Goal: Find contact information: Find contact information

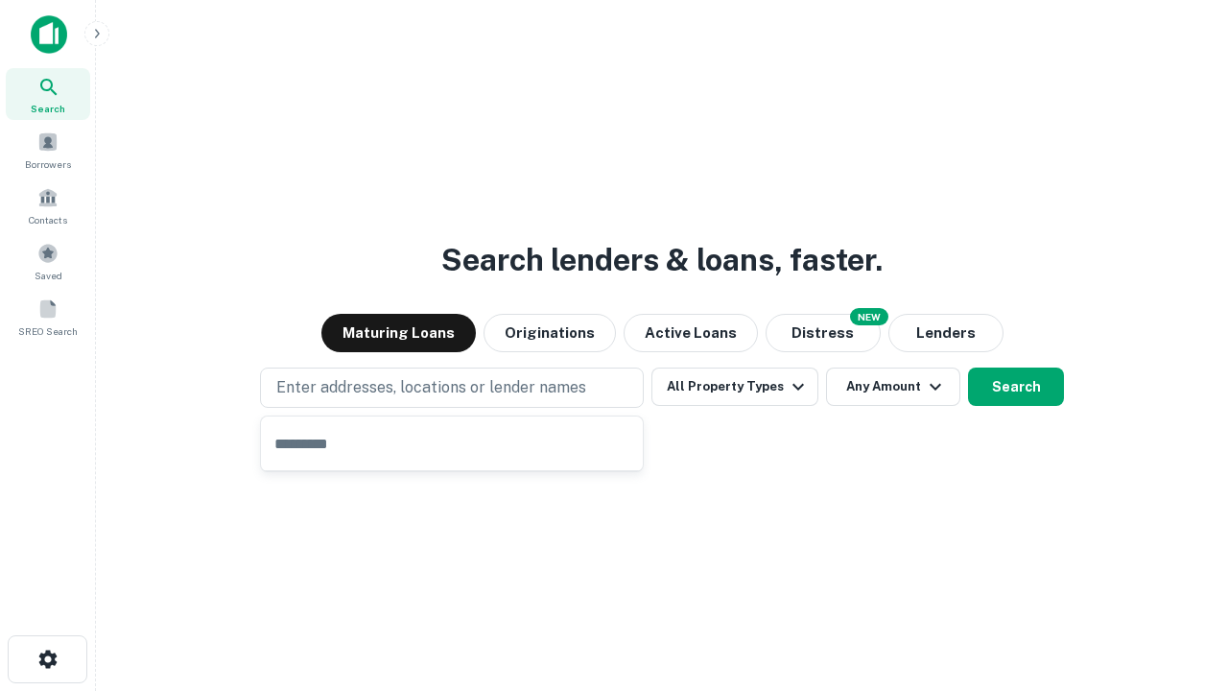
type input "**********"
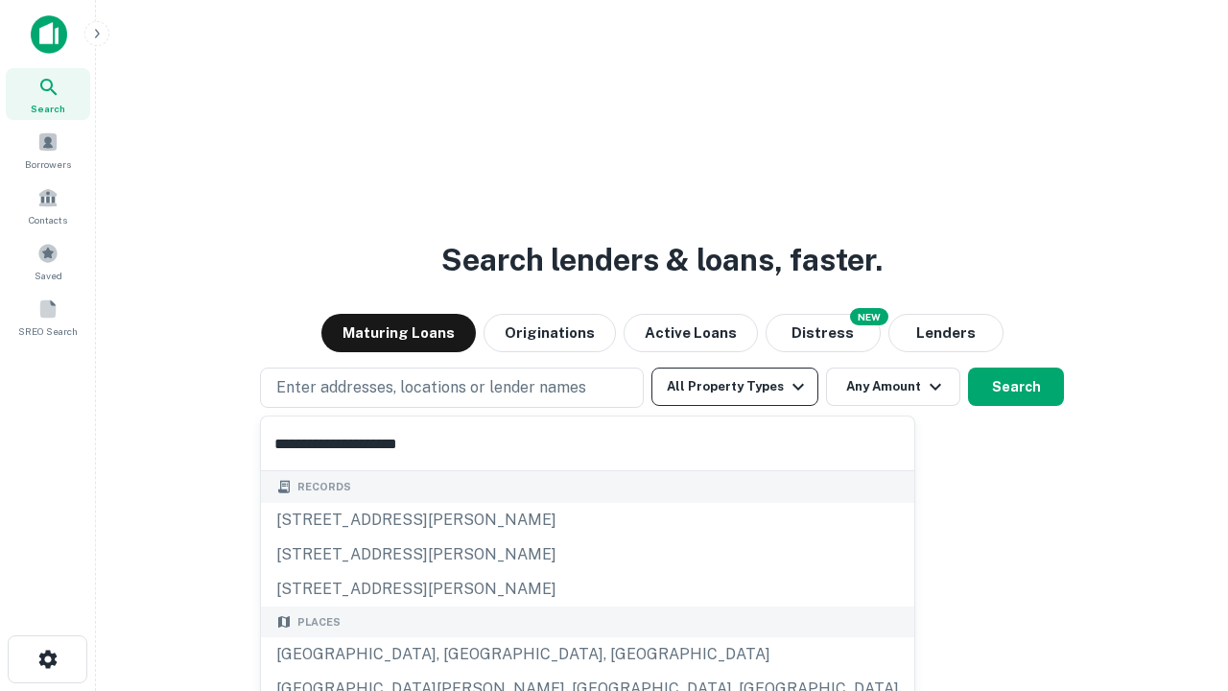
click at [735, 387] on button "All Property Types" at bounding box center [735, 387] width 167 height 38
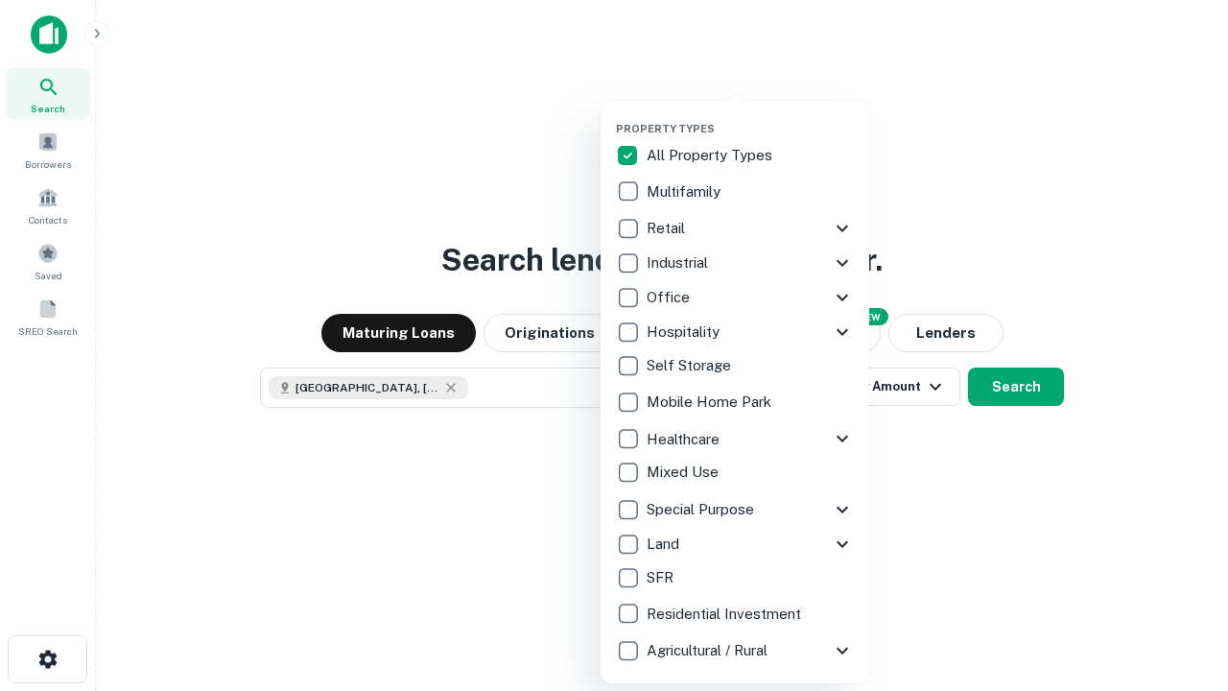
click at [751, 116] on button "button" at bounding box center [750, 116] width 269 height 1
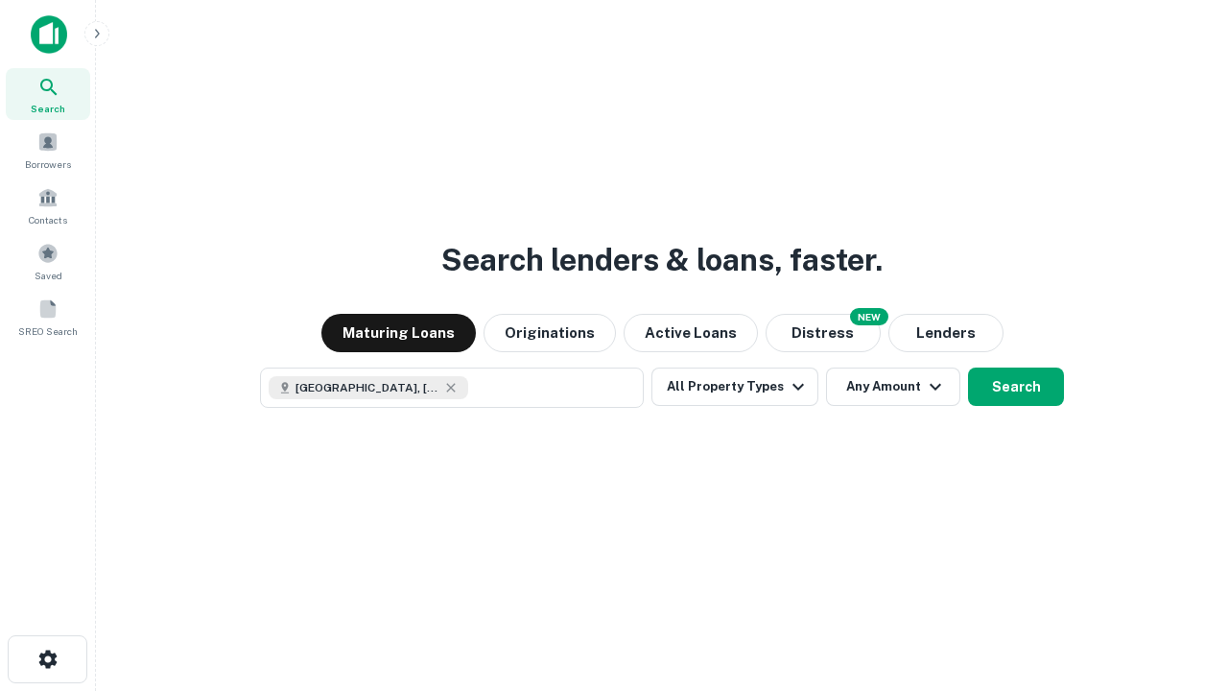
scroll to position [31, 0]
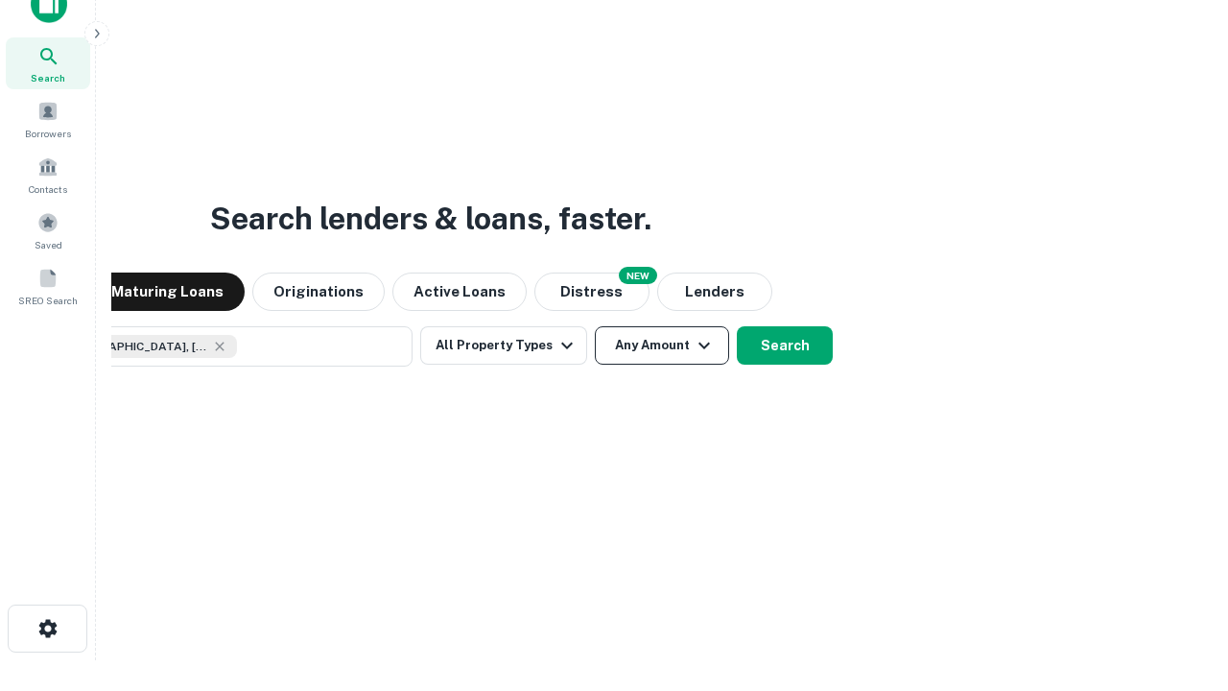
click at [595, 326] on button "Any Amount" at bounding box center [662, 345] width 134 height 38
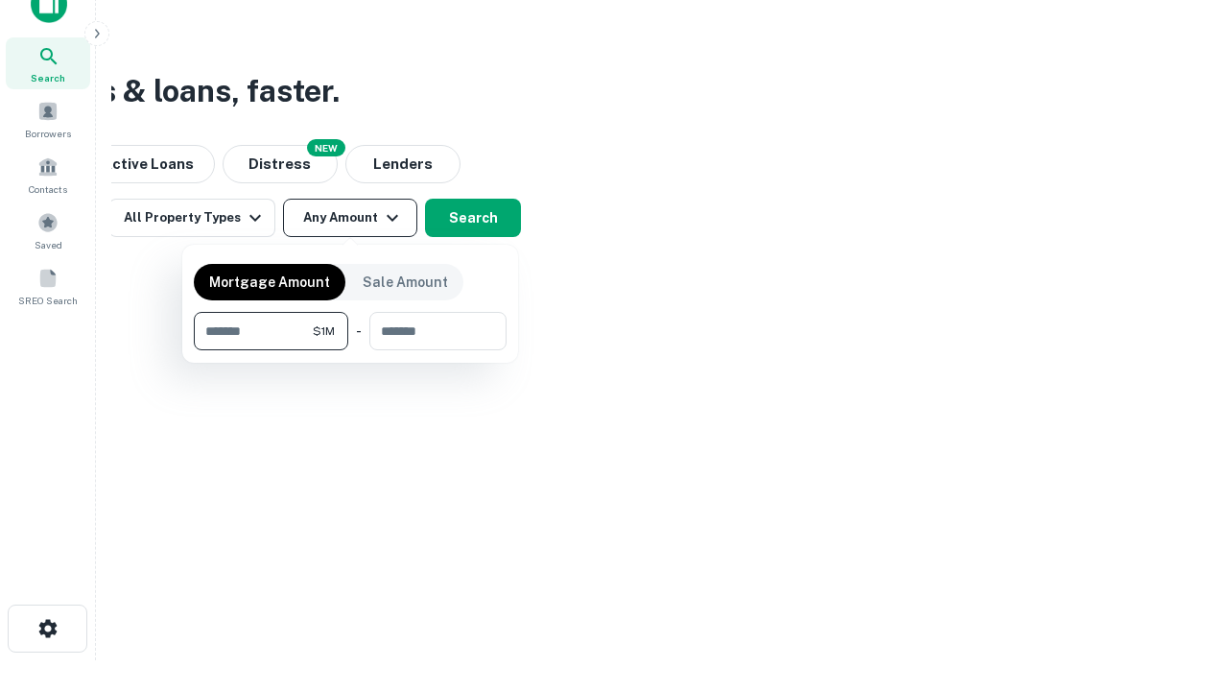
type input "*******"
click at [350, 350] on button "button" at bounding box center [350, 350] width 313 height 1
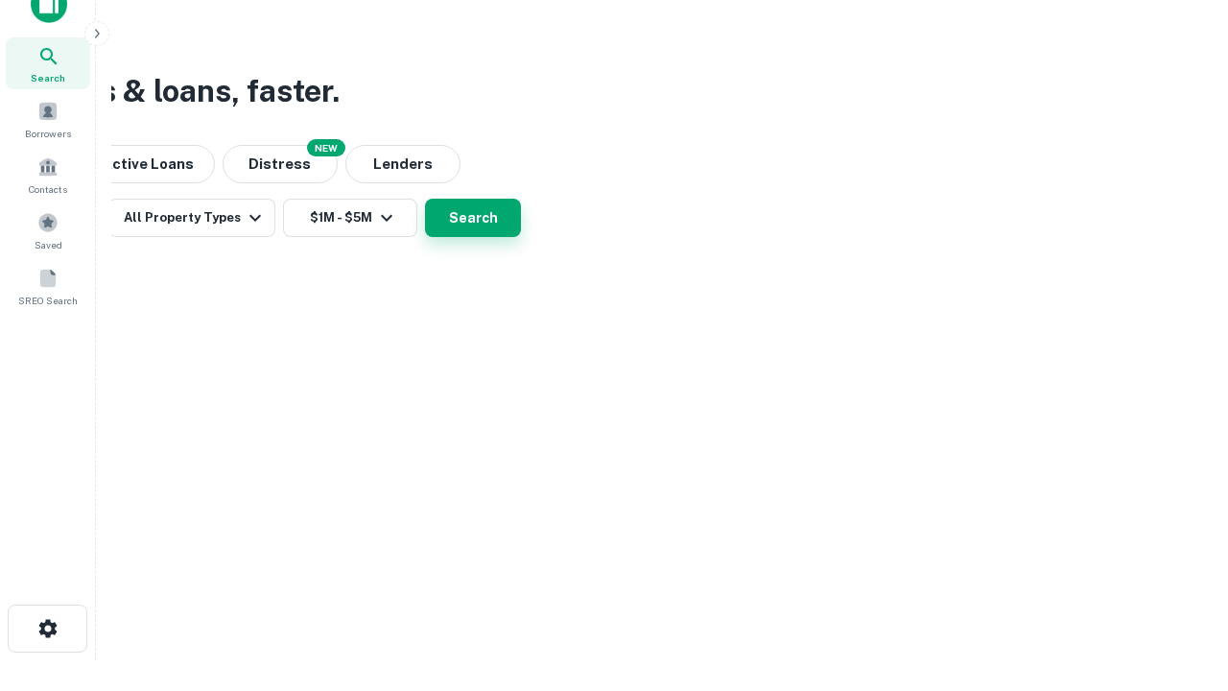
click at [521, 237] on button "Search" at bounding box center [473, 218] width 96 height 38
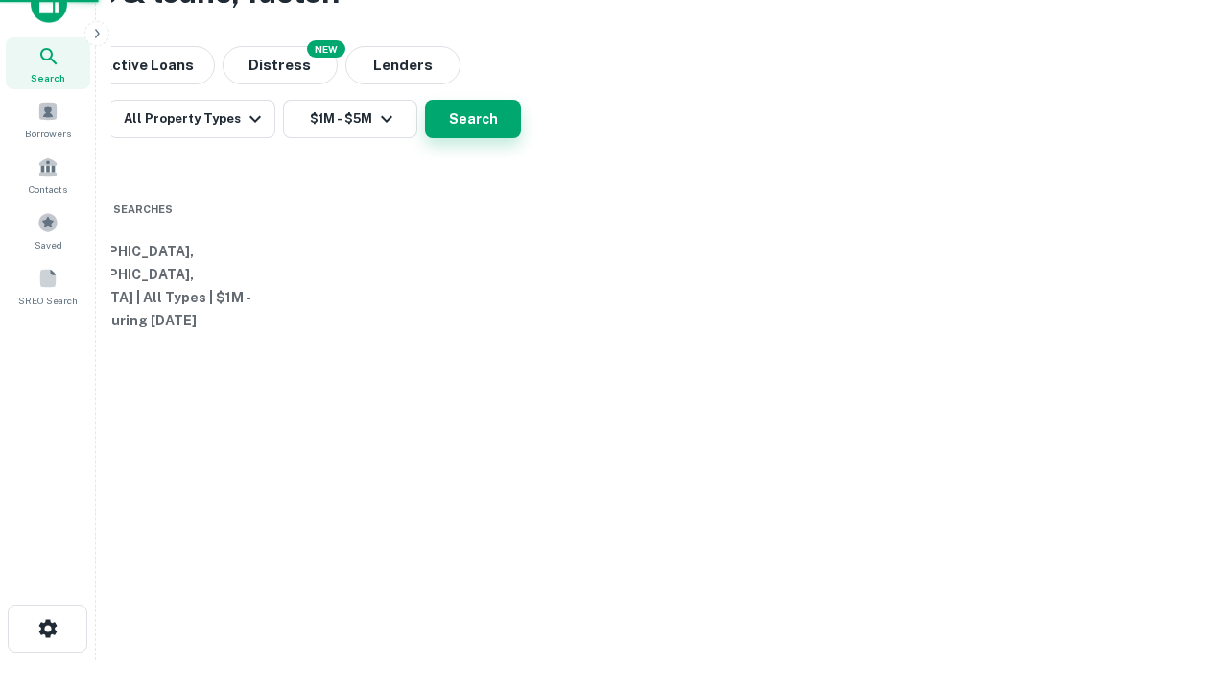
scroll to position [0, 354]
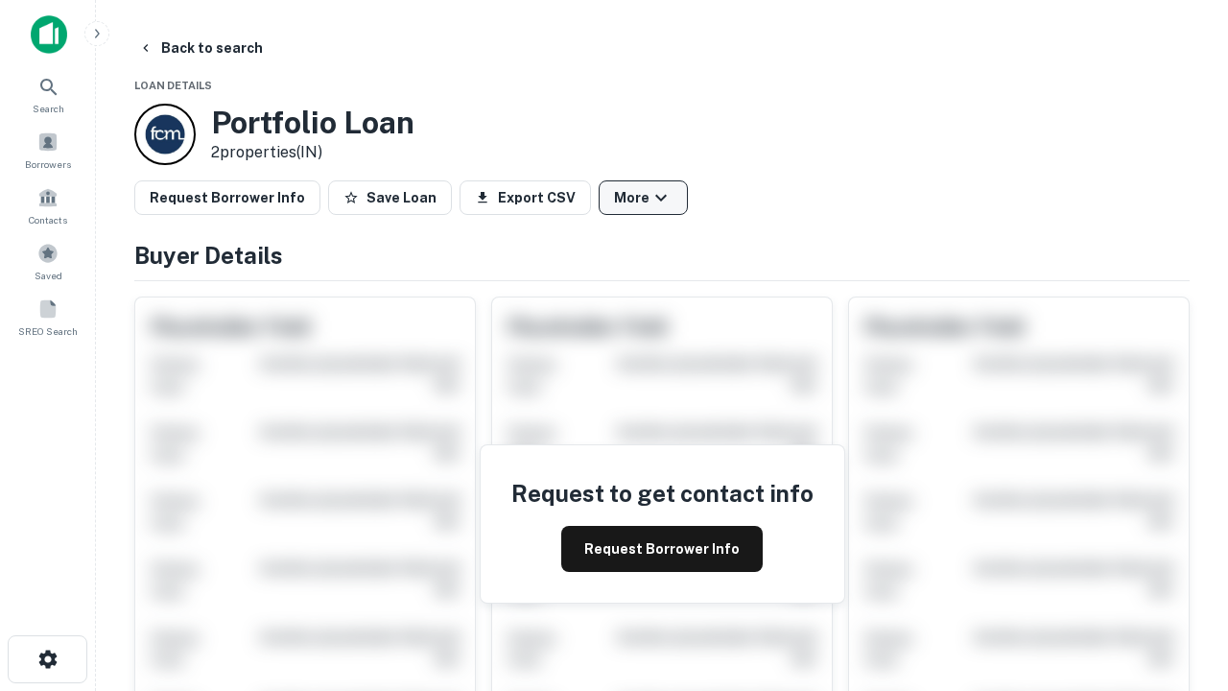
click at [643, 198] on button "More" at bounding box center [643, 197] width 89 height 35
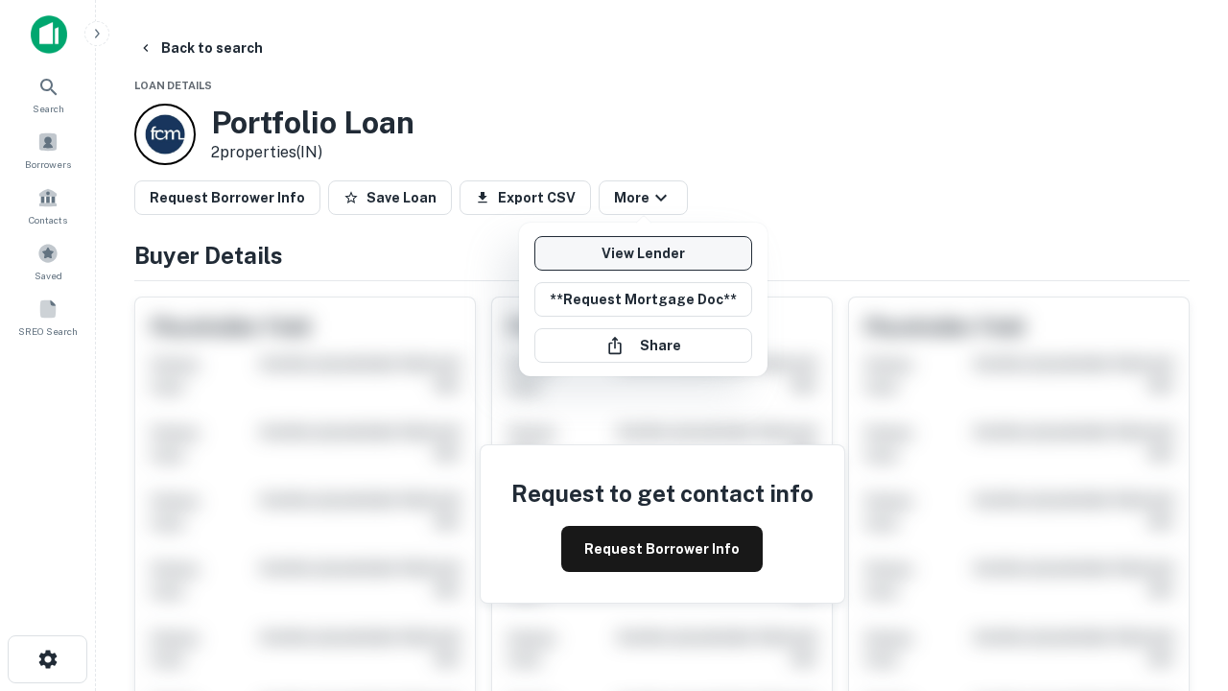
click at [643, 253] on link "View Lender" at bounding box center [644, 253] width 218 height 35
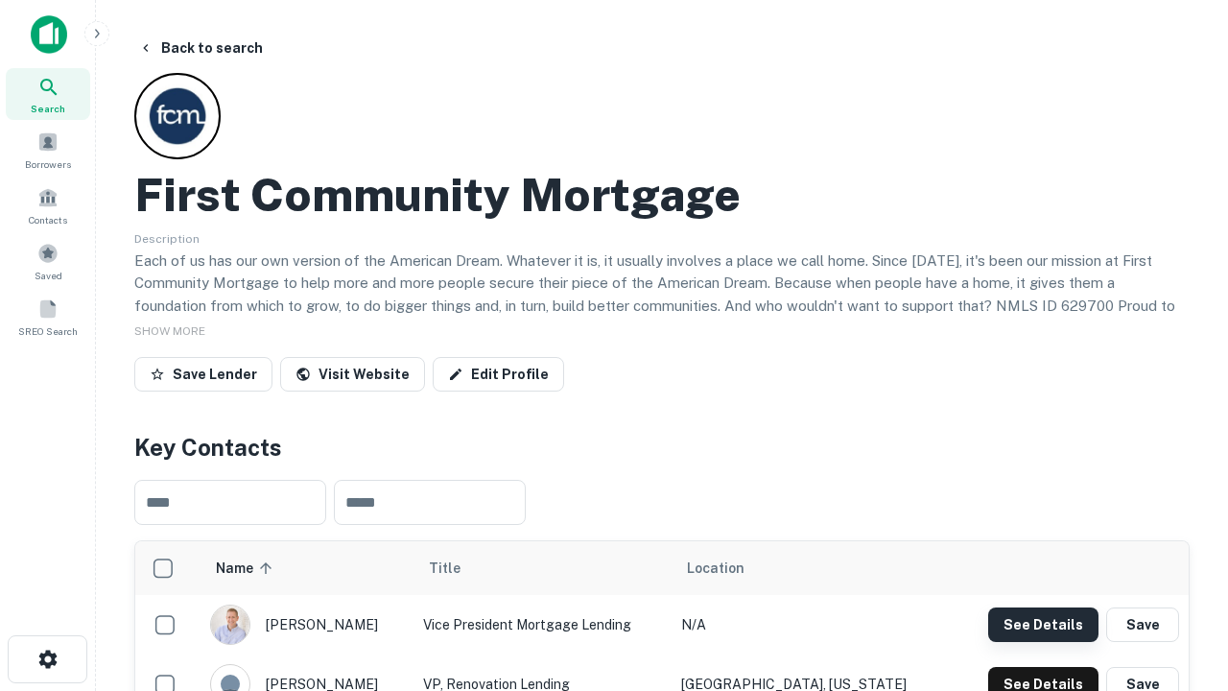
click at [1043, 624] on button "See Details" at bounding box center [1044, 625] width 110 height 35
click at [47, 659] on icon "button" at bounding box center [47, 659] width 23 height 23
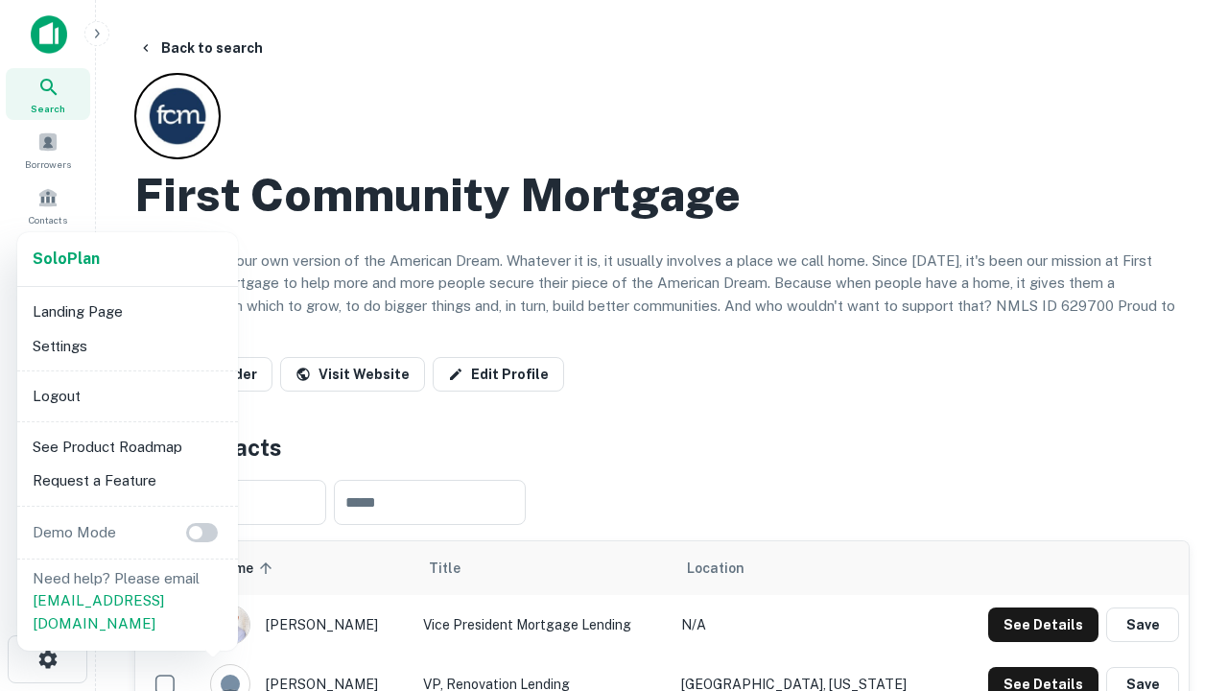
click at [127, 395] on li "Logout" at bounding box center [127, 396] width 205 height 35
